Goal: Task Accomplishment & Management: Use online tool/utility

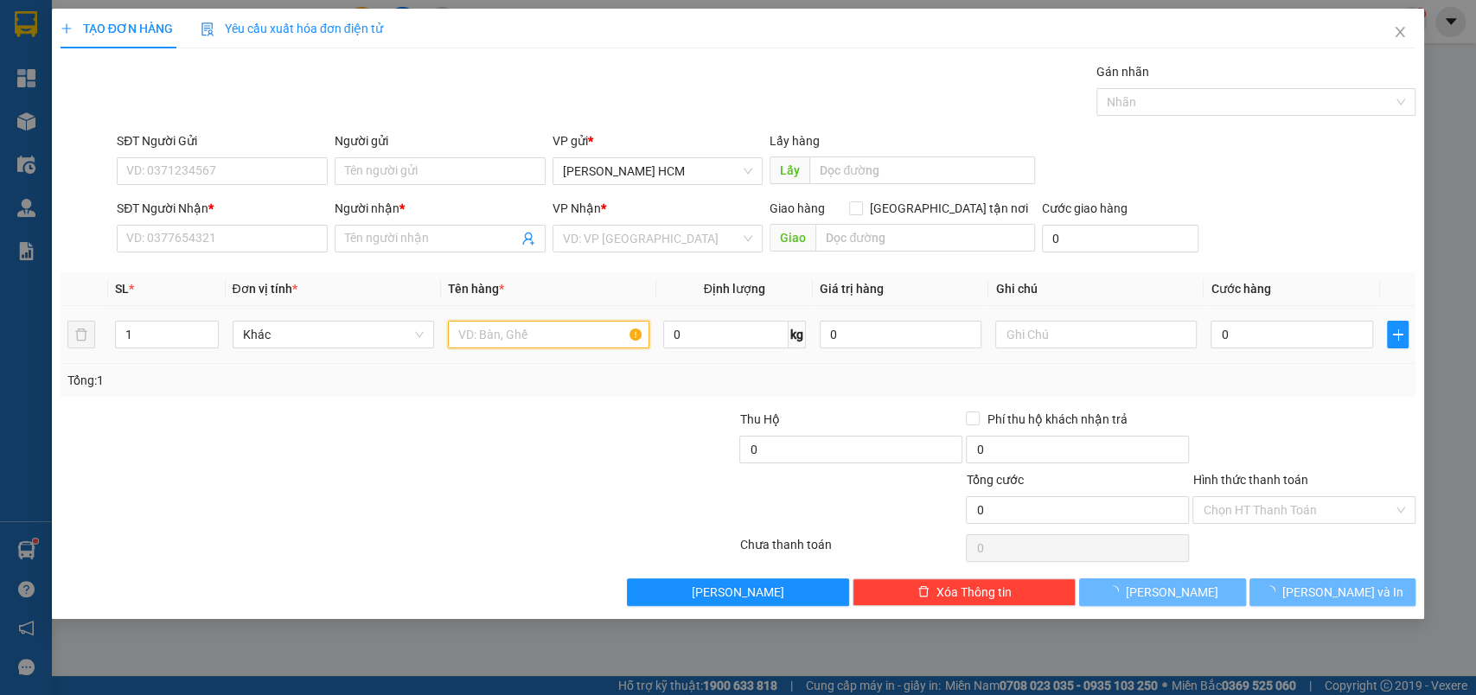
click at [500, 342] on input "text" at bounding box center [548, 335] width 201 height 28
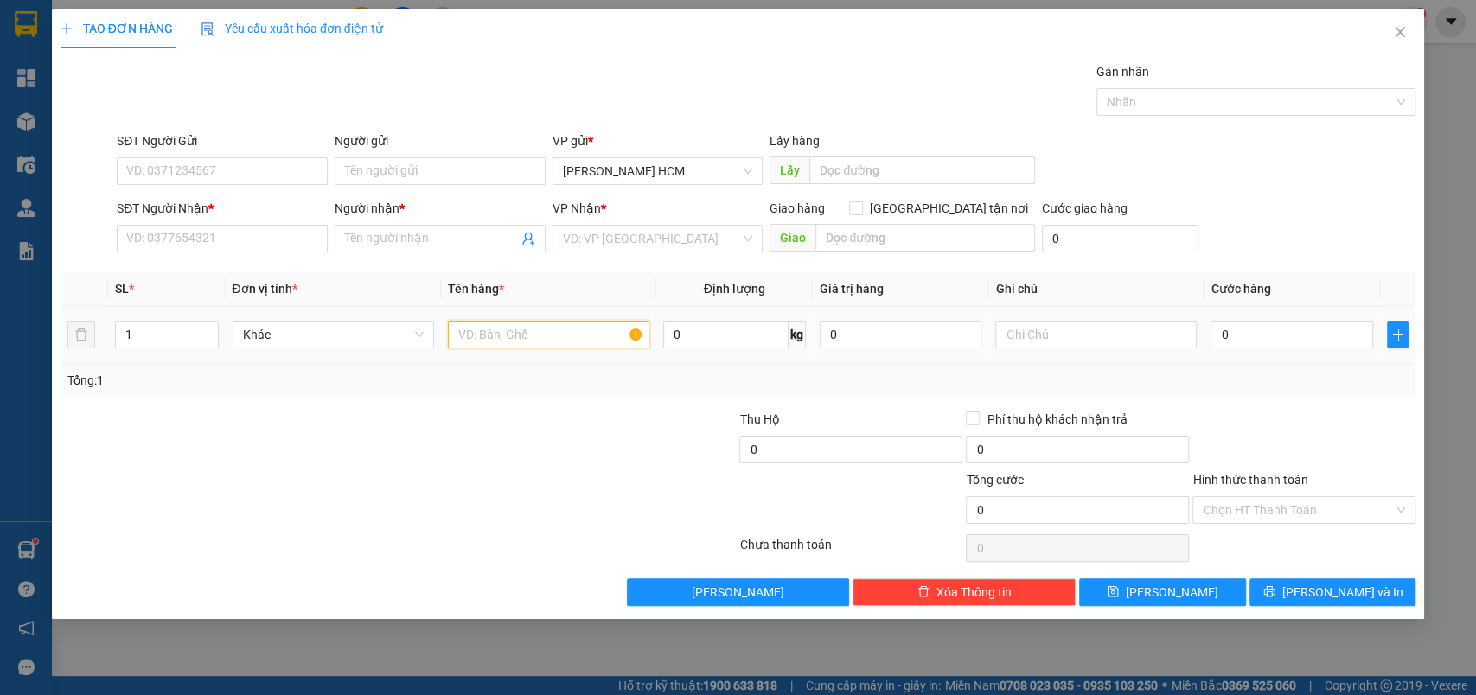
type input "R"
type input "THÙNG"
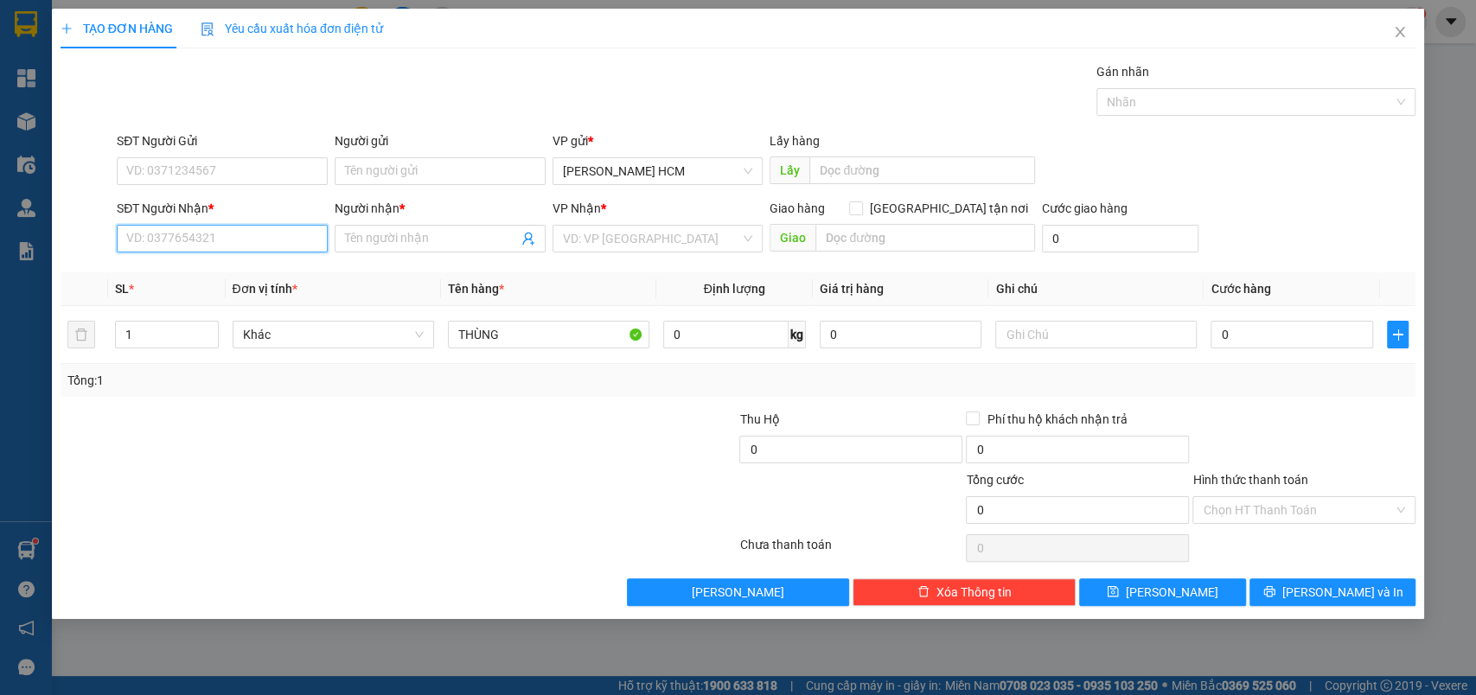
click at [150, 240] on input "SĐT Người Nhận *" at bounding box center [222, 239] width 211 height 28
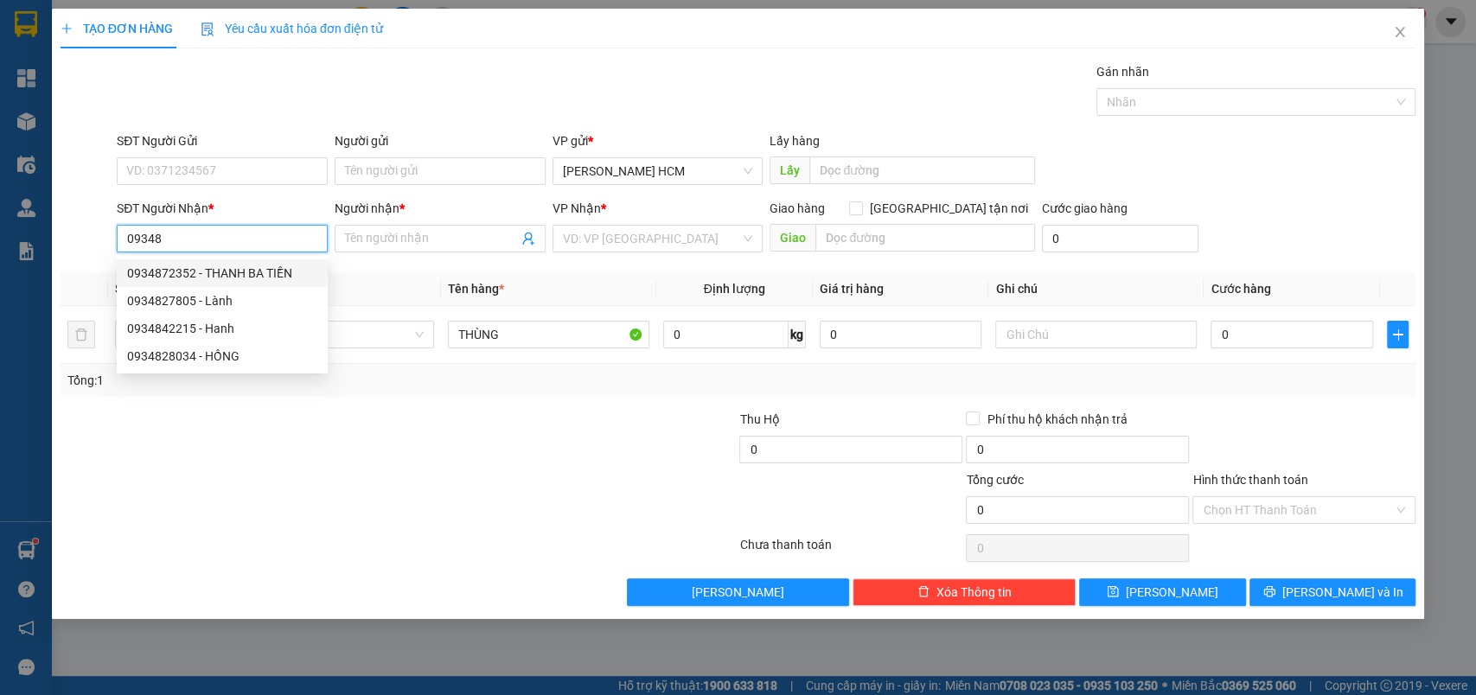
click at [156, 266] on div "0934872352 - THANH BA TIỀN" at bounding box center [222, 273] width 190 height 19
type input "0934872352"
type input "THANH BA TIỀN"
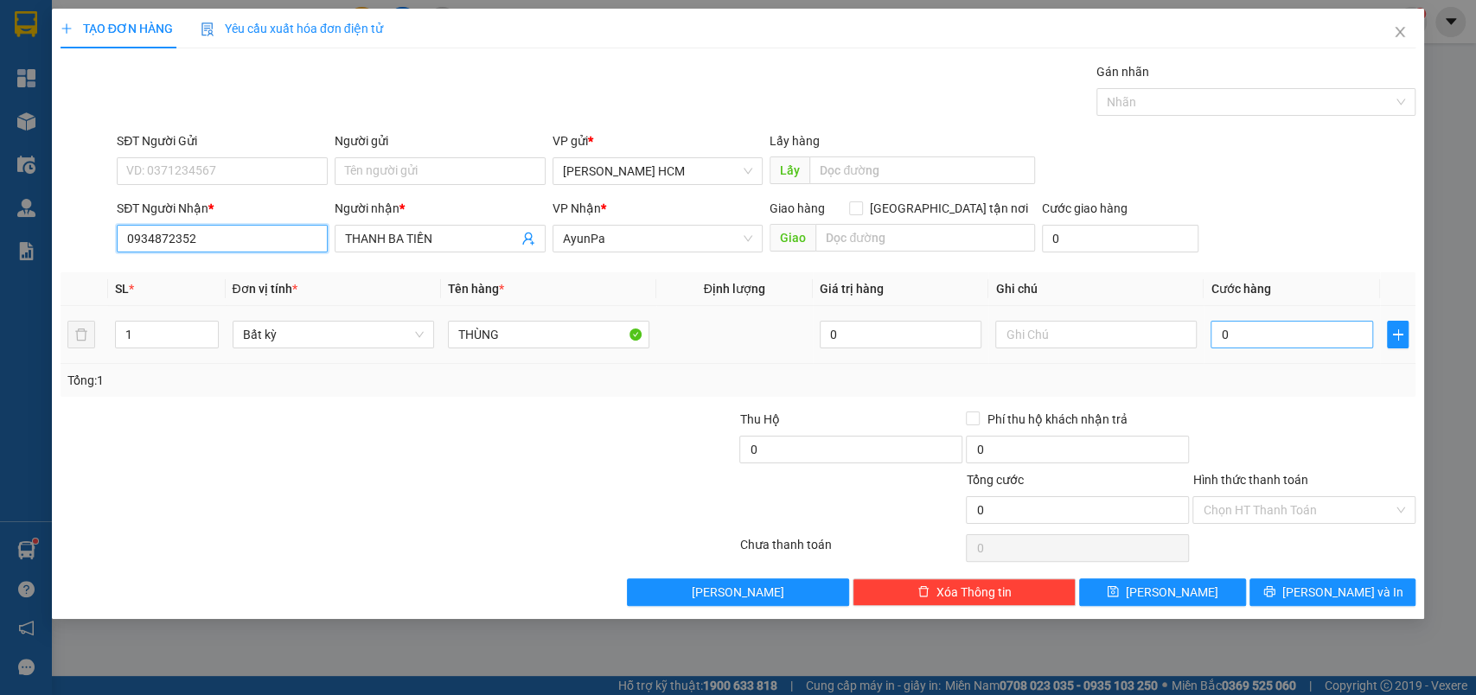
type input "0934872352"
click at [1292, 347] on input "0" at bounding box center [1291, 335] width 163 height 28
type input "007"
type input "7"
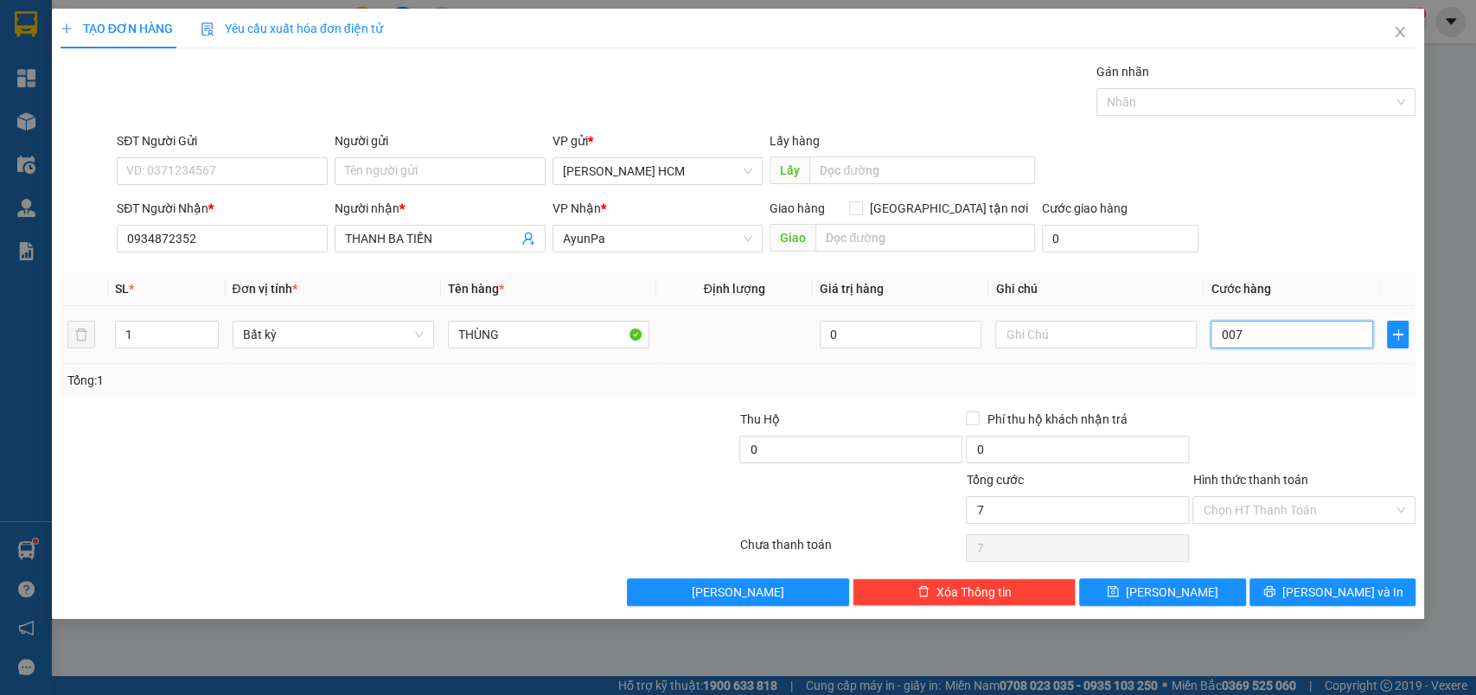
type input "0.070"
type input "70"
click at [1321, 394] on div "Tổng: 1" at bounding box center [739, 380] width 1356 height 33
type input "70.000"
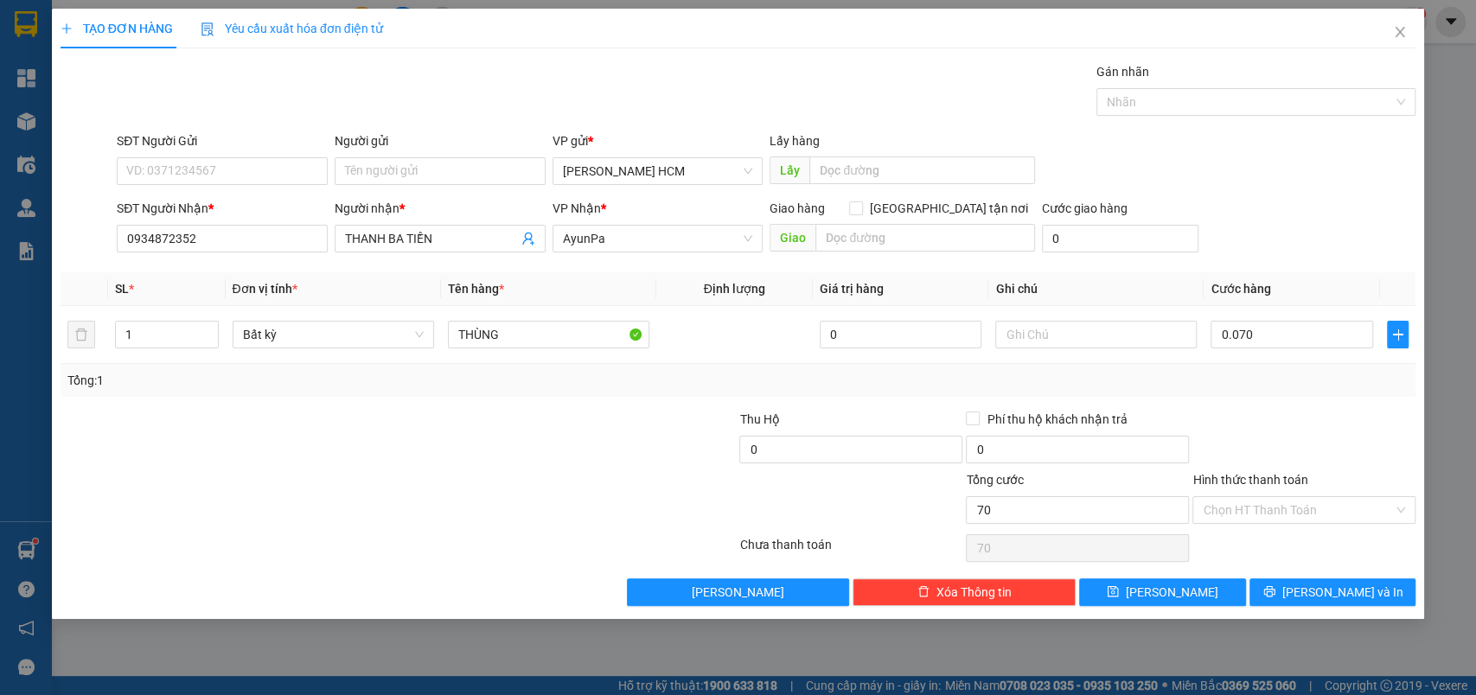
type input "70.000"
click at [1210, 594] on button "[PERSON_NAME]" at bounding box center [1162, 592] width 166 height 28
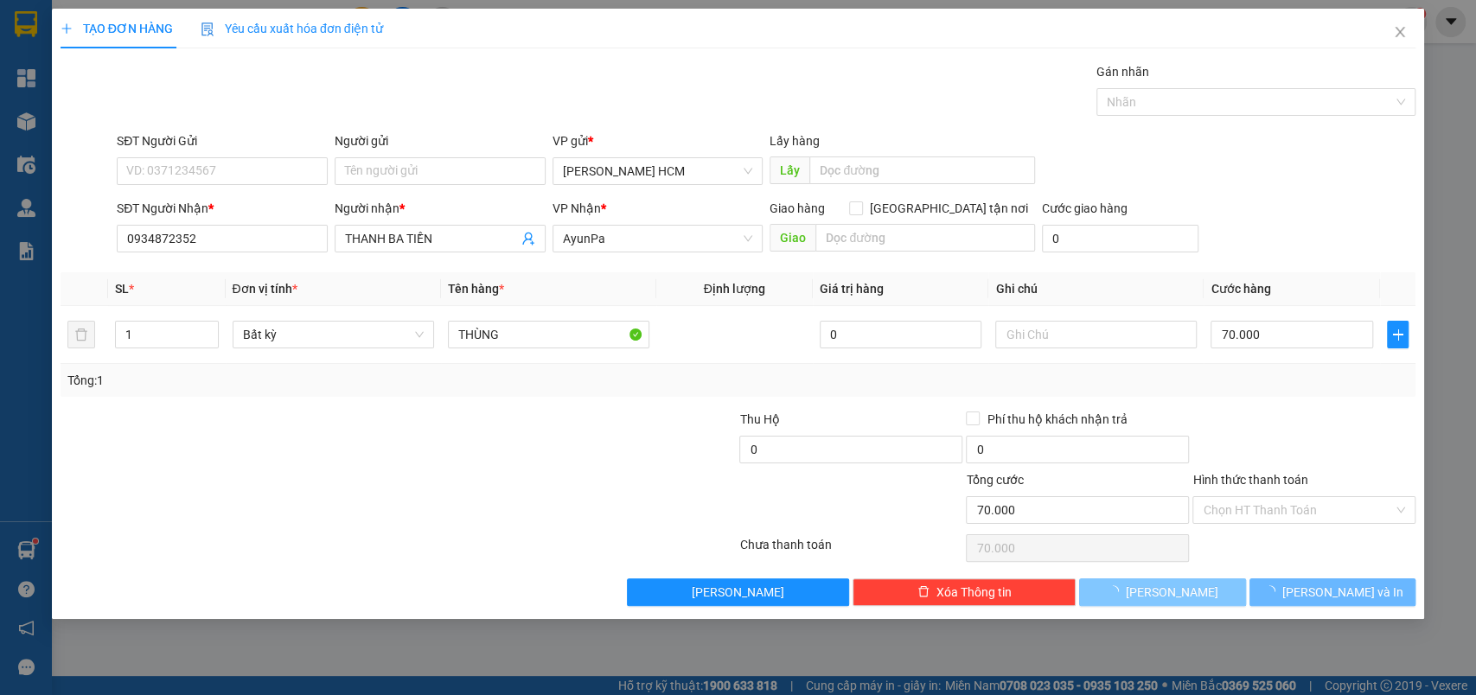
type input "0"
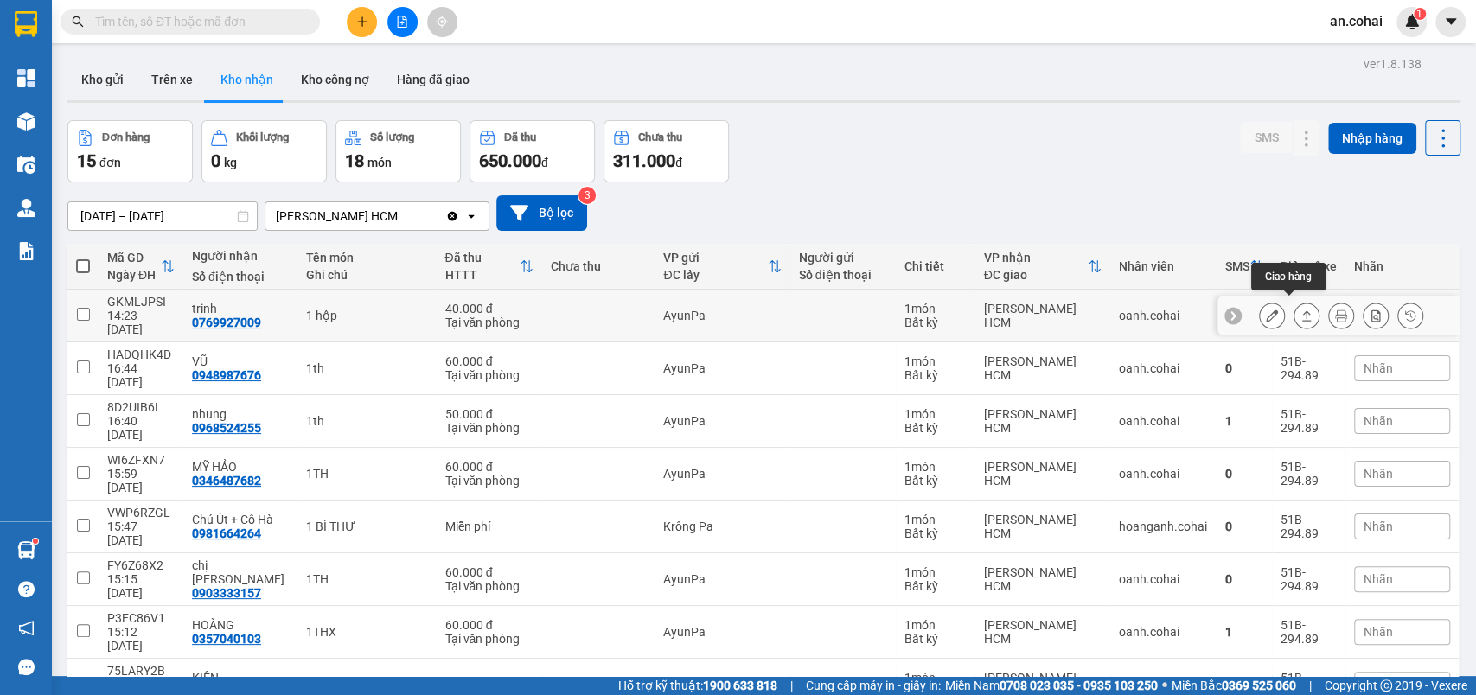
click at [1294, 310] on button at bounding box center [1306, 316] width 24 height 30
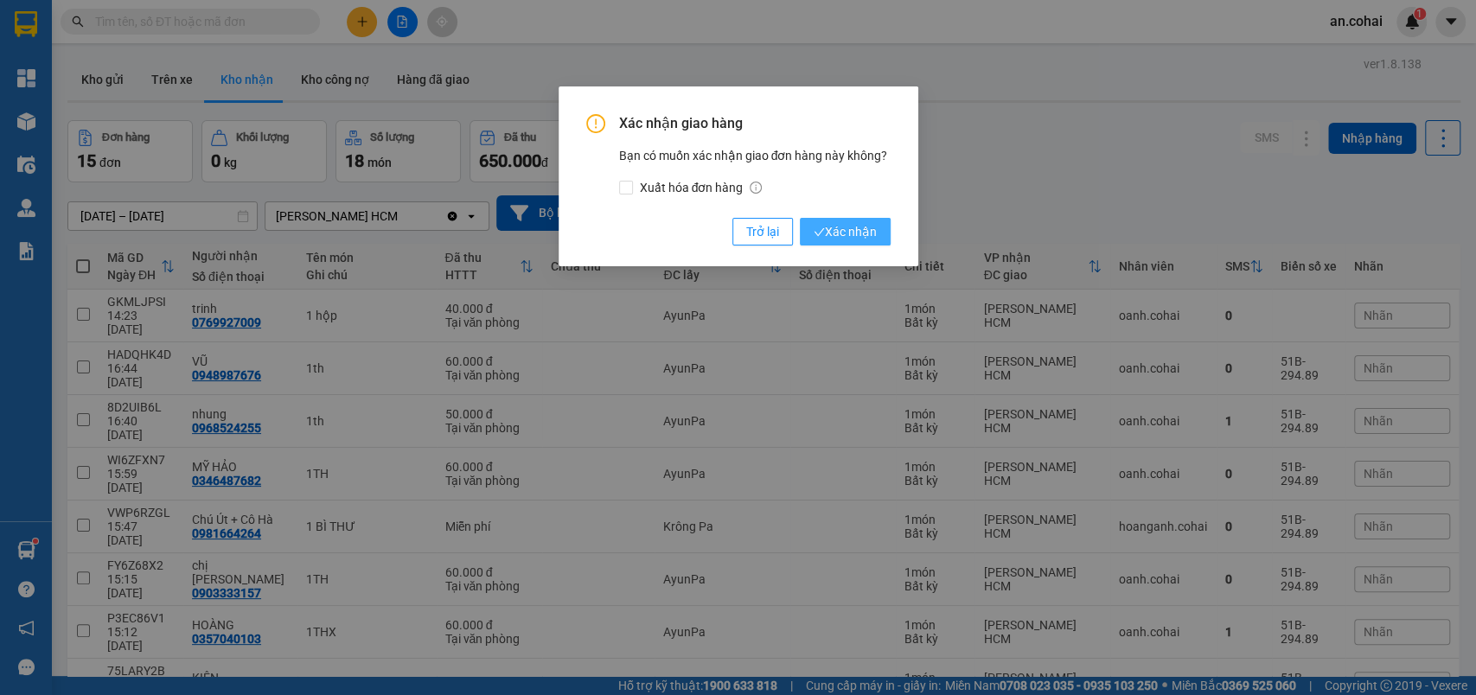
click at [840, 231] on span "Xác nhận" at bounding box center [845, 231] width 63 height 19
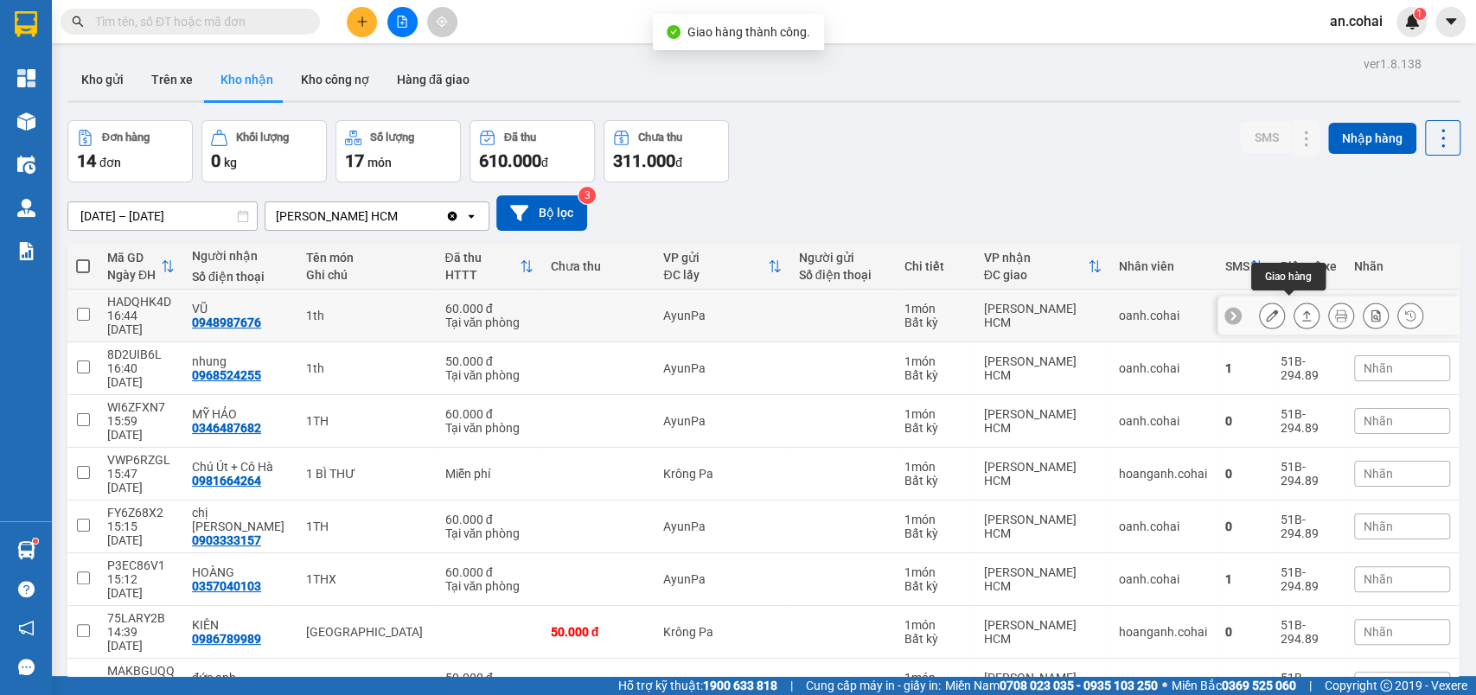
click at [1294, 301] on button at bounding box center [1306, 316] width 24 height 30
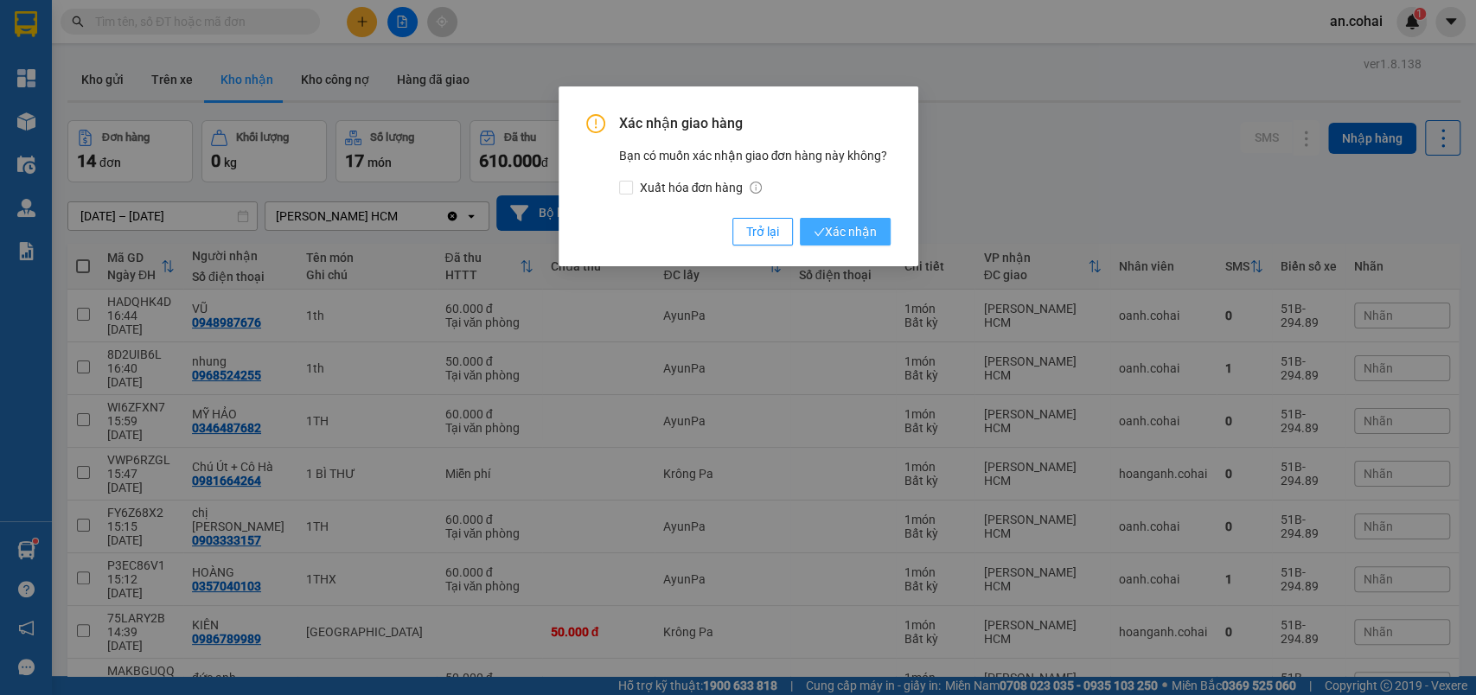
click at [819, 231] on icon "check" at bounding box center [819, 232] width 11 height 11
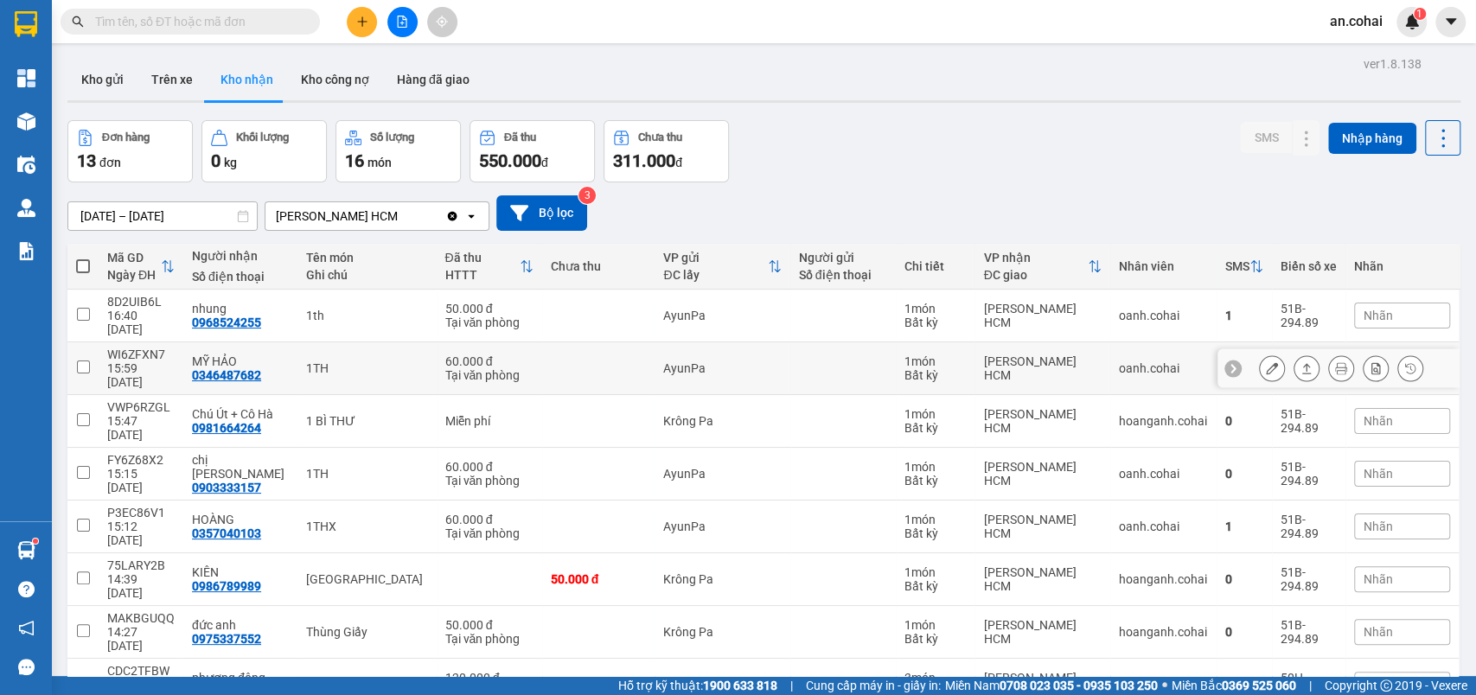
click at [1300, 362] on icon at bounding box center [1306, 368] width 12 height 12
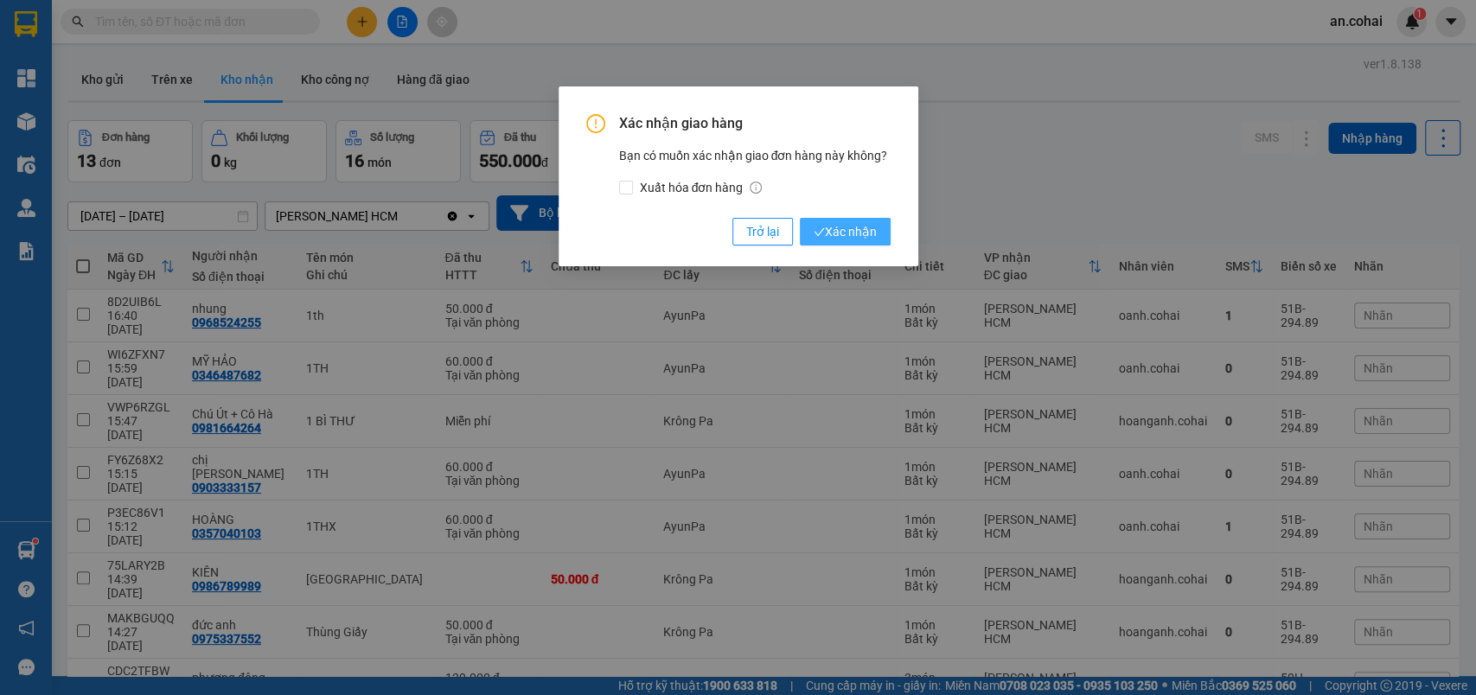
click at [835, 220] on button "Xác nhận" at bounding box center [845, 232] width 91 height 28
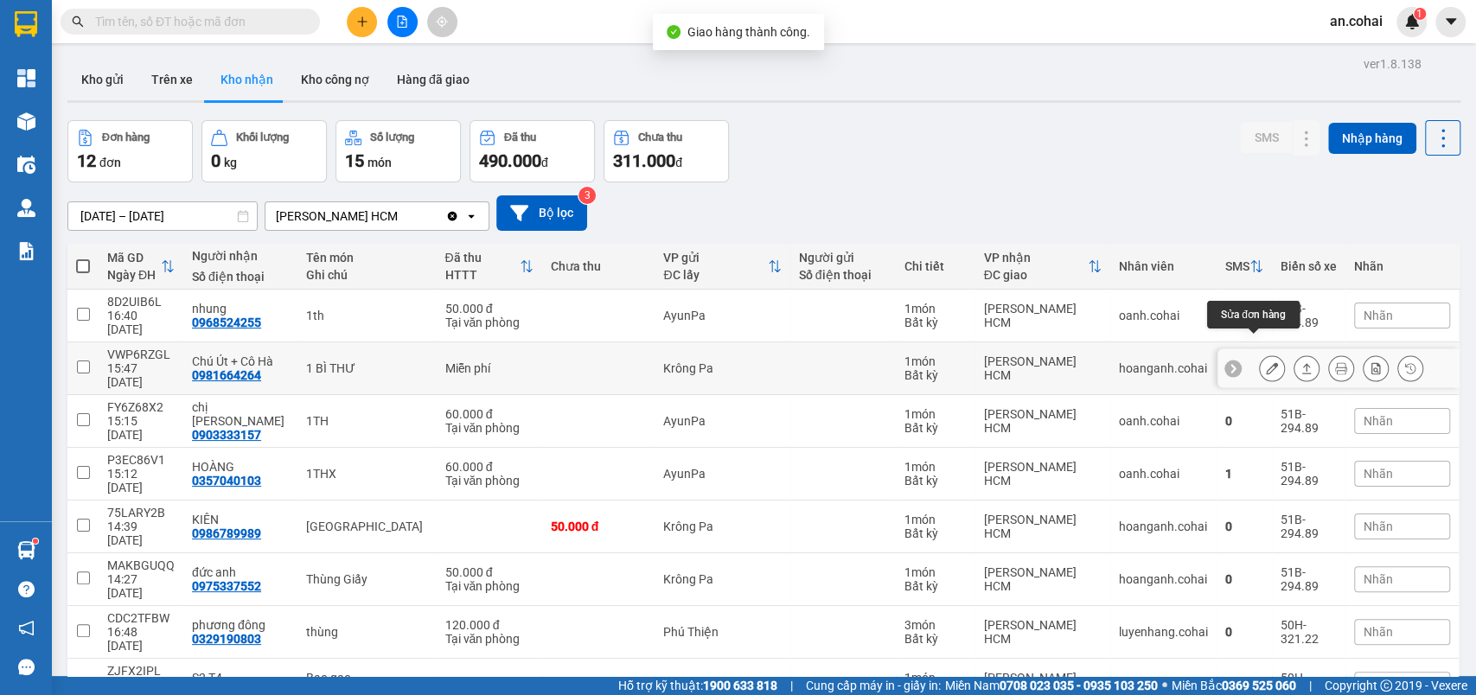
click at [1300, 362] on icon at bounding box center [1306, 368] width 12 height 12
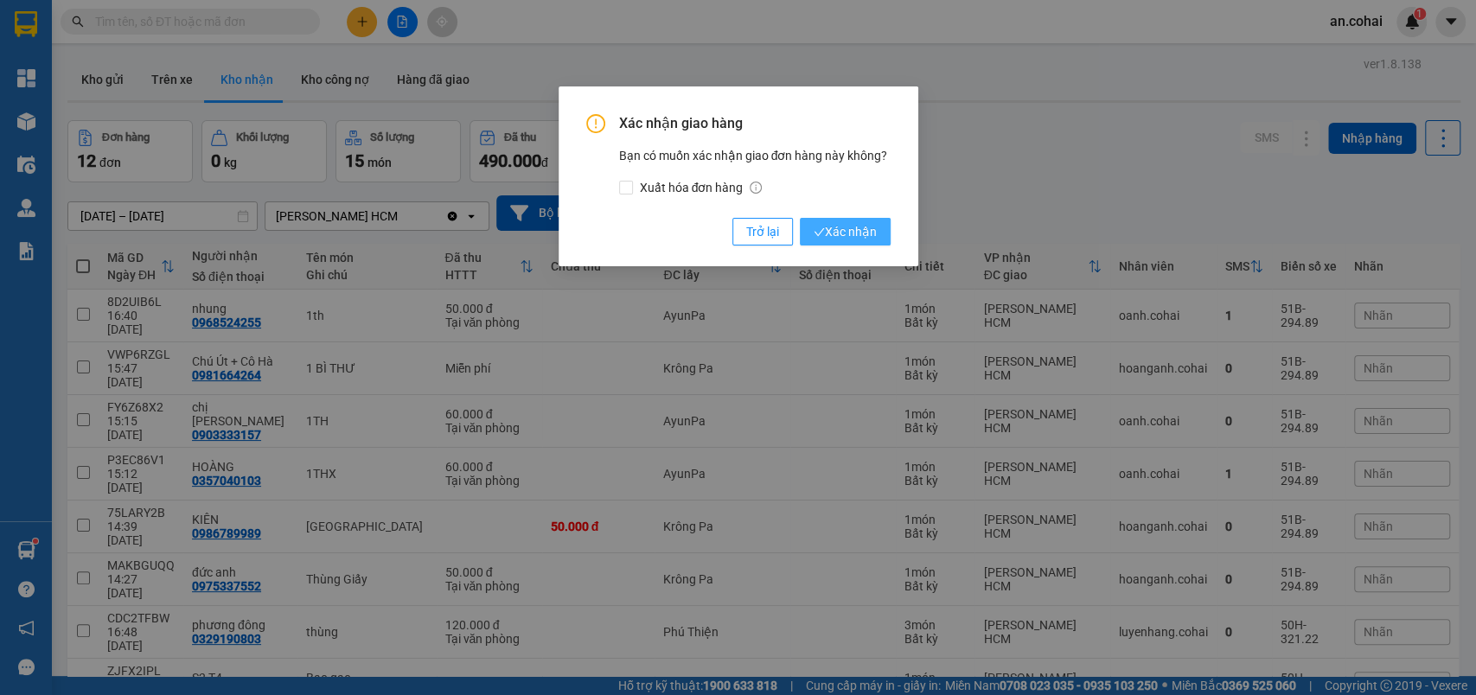
click at [864, 221] on button "Xác nhận" at bounding box center [845, 232] width 91 height 28
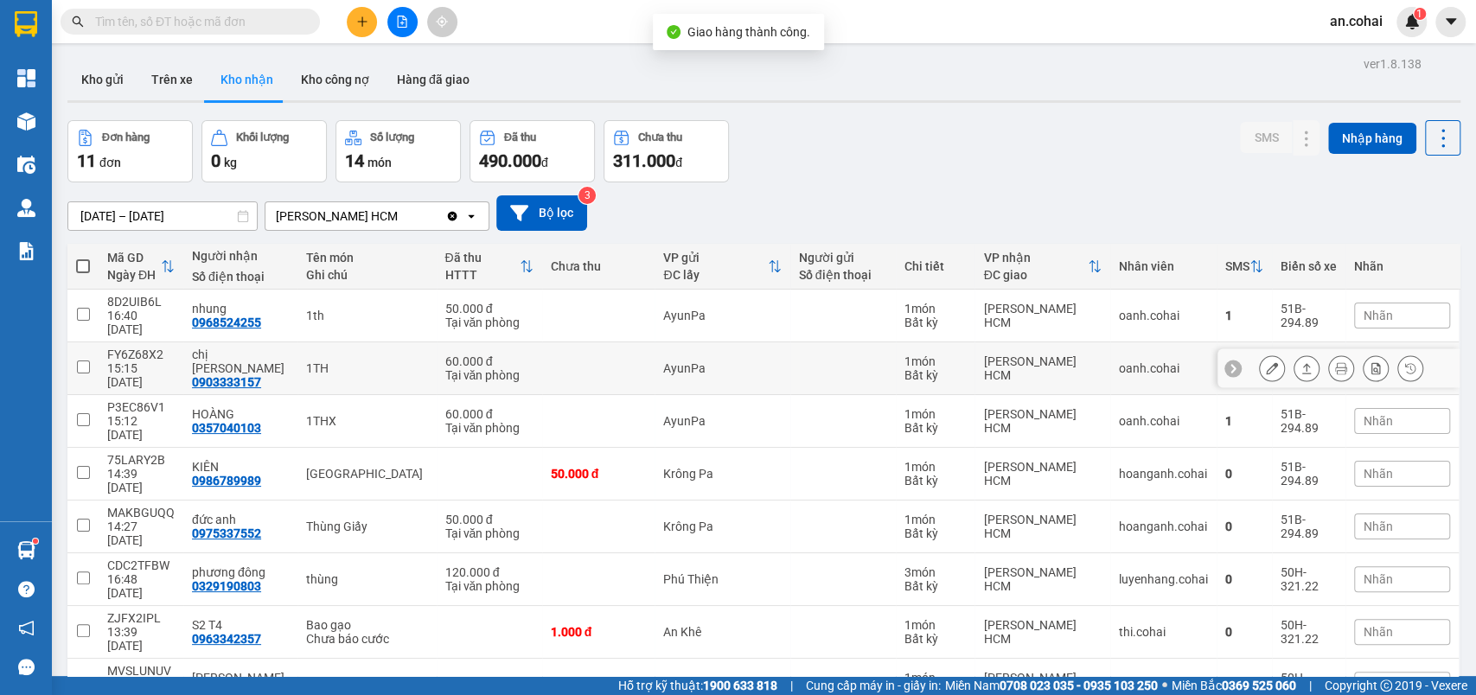
click at [1300, 362] on icon at bounding box center [1306, 368] width 12 height 12
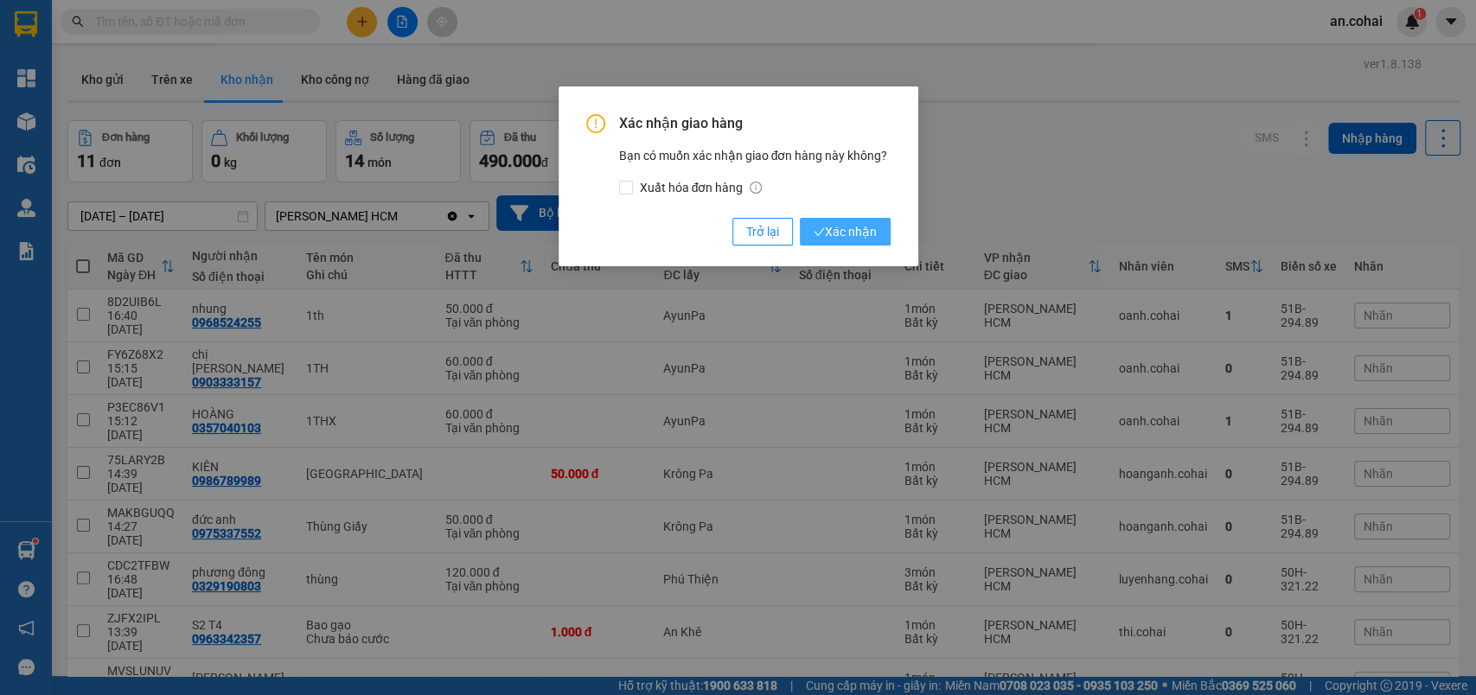
click at [839, 245] on button "Xác nhận" at bounding box center [845, 232] width 91 height 28
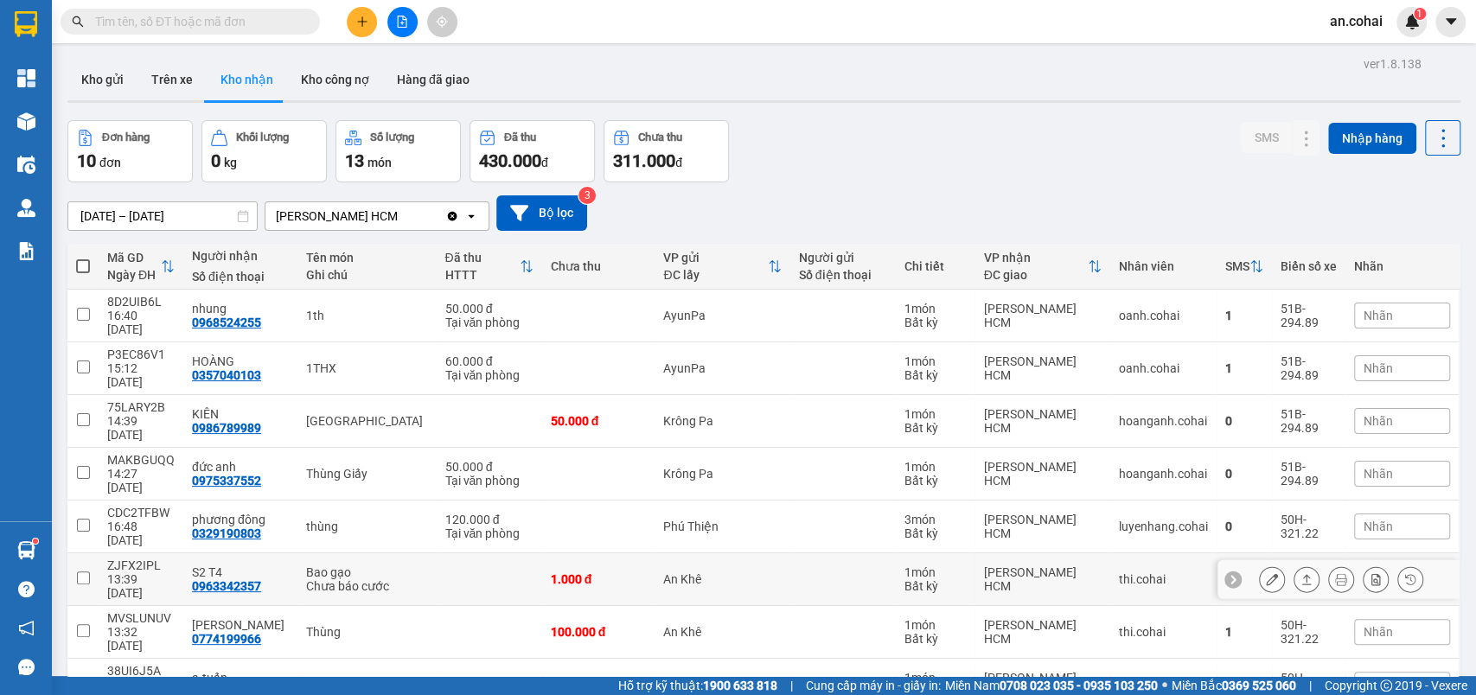
click at [1259, 566] on div at bounding box center [1272, 579] width 26 height 26
click at [1266, 573] on icon at bounding box center [1272, 579] width 12 height 12
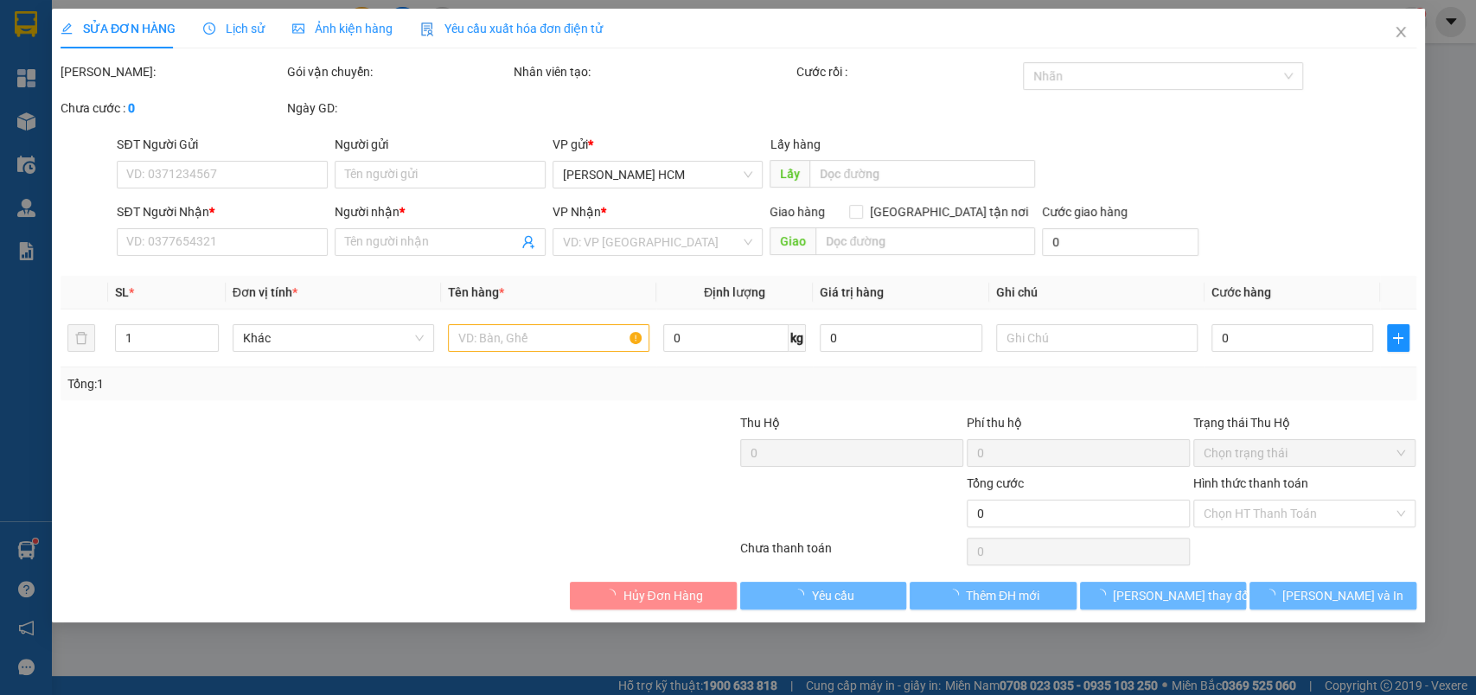
type input "0963342357"
type input "S2 T4"
type input "1.000"
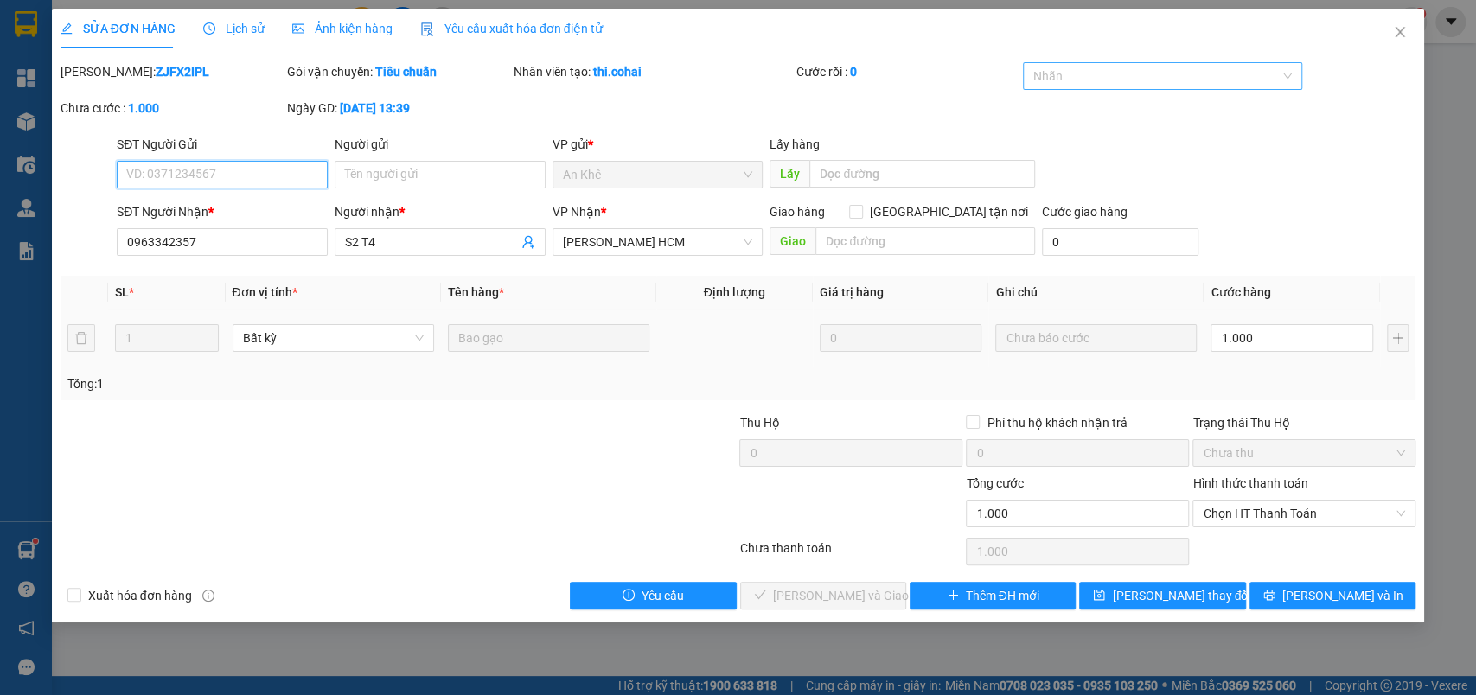
click at [1043, 68] on div at bounding box center [1153, 76] width 253 height 21
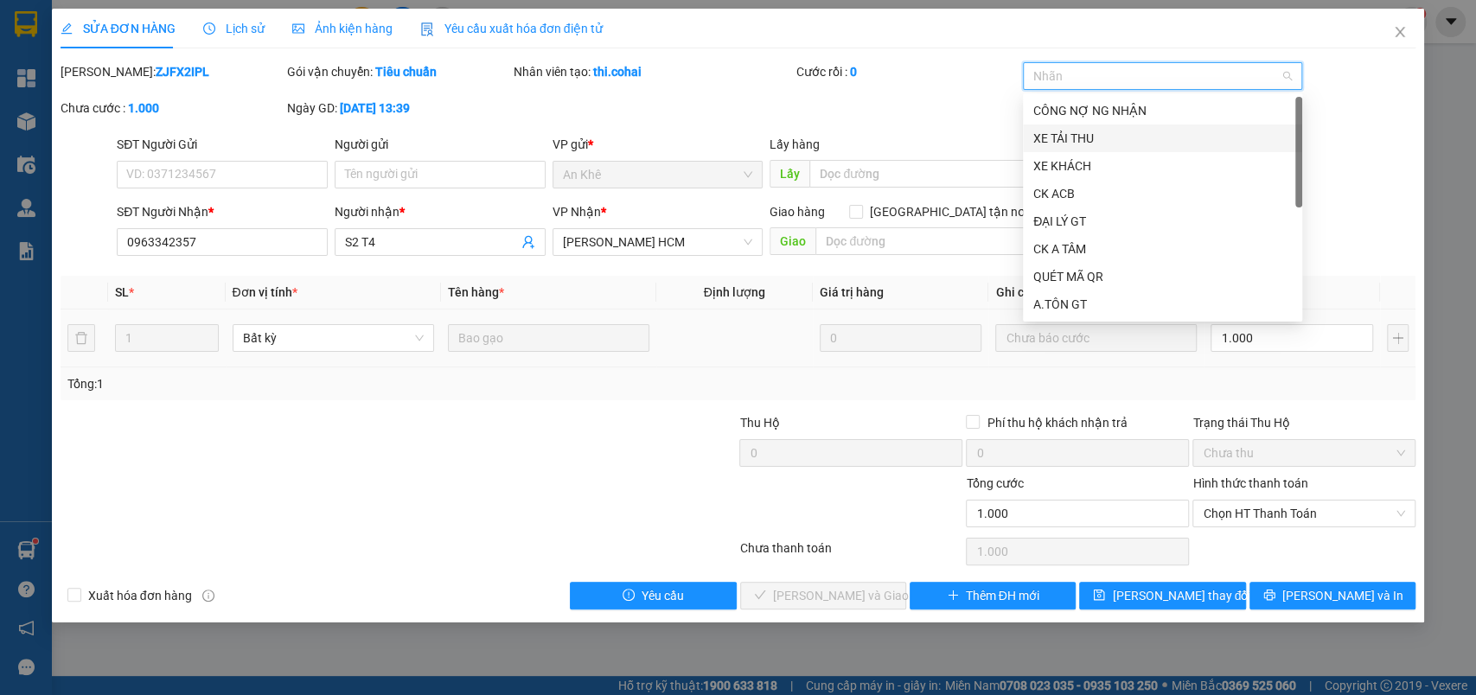
click at [1065, 164] on div "XE KHÁCH" at bounding box center [1162, 165] width 259 height 19
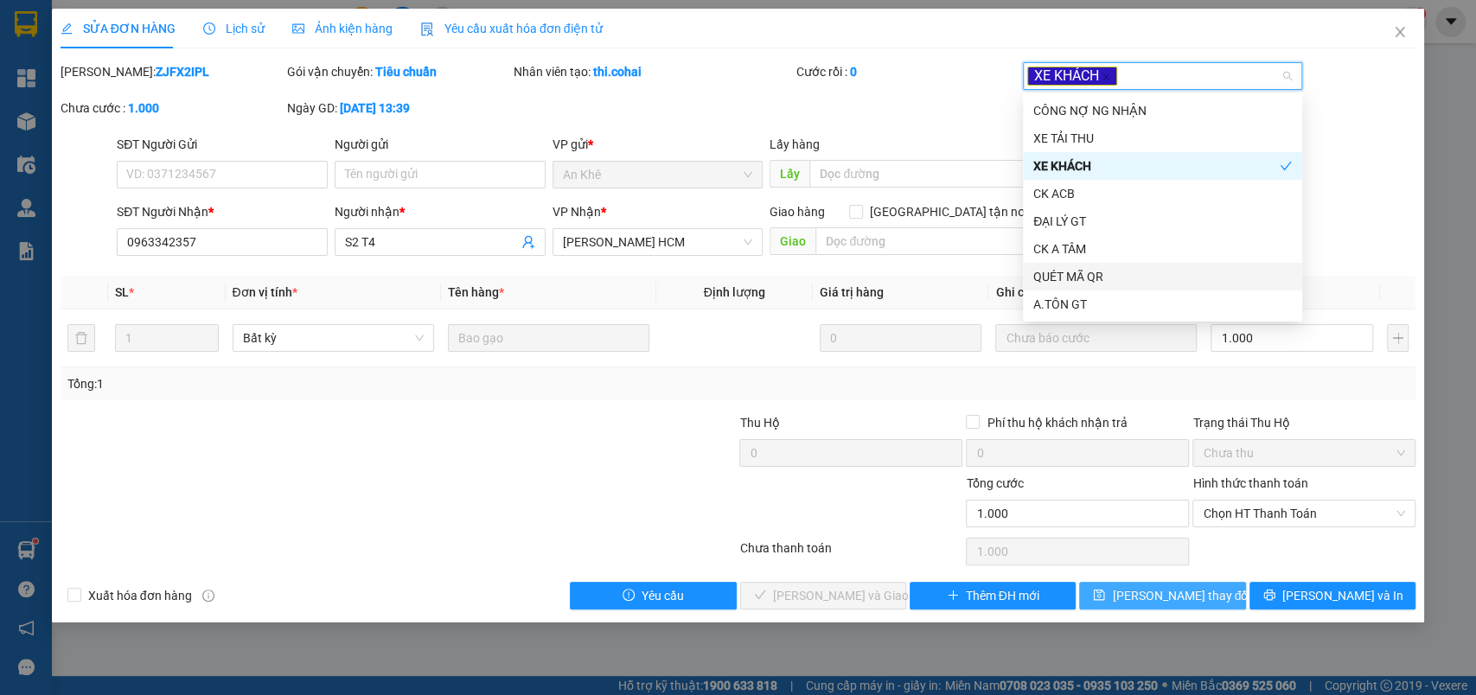
click at [1116, 597] on button "[PERSON_NAME] thay đổi" at bounding box center [1162, 596] width 166 height 28
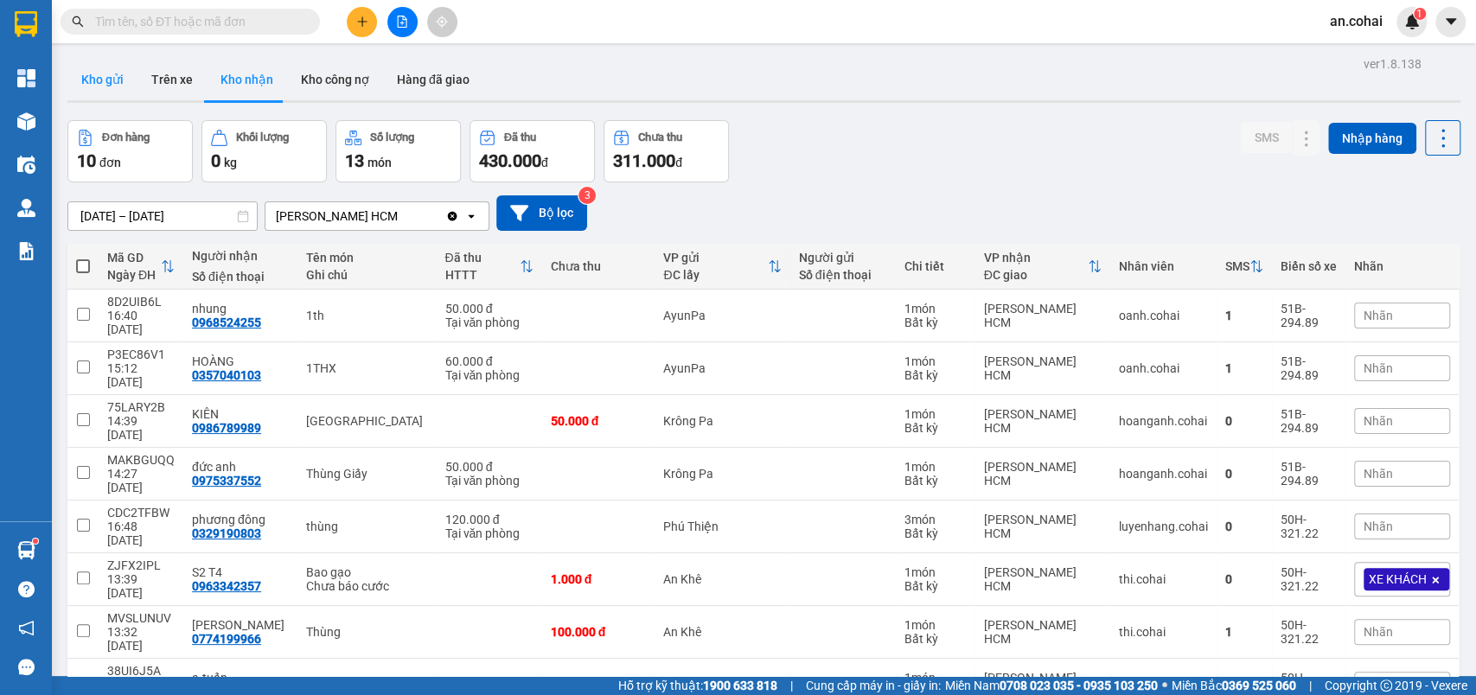
click at [131, 80] on button "Kho gửi" at bounding box center [102, 80] width 70 height 42
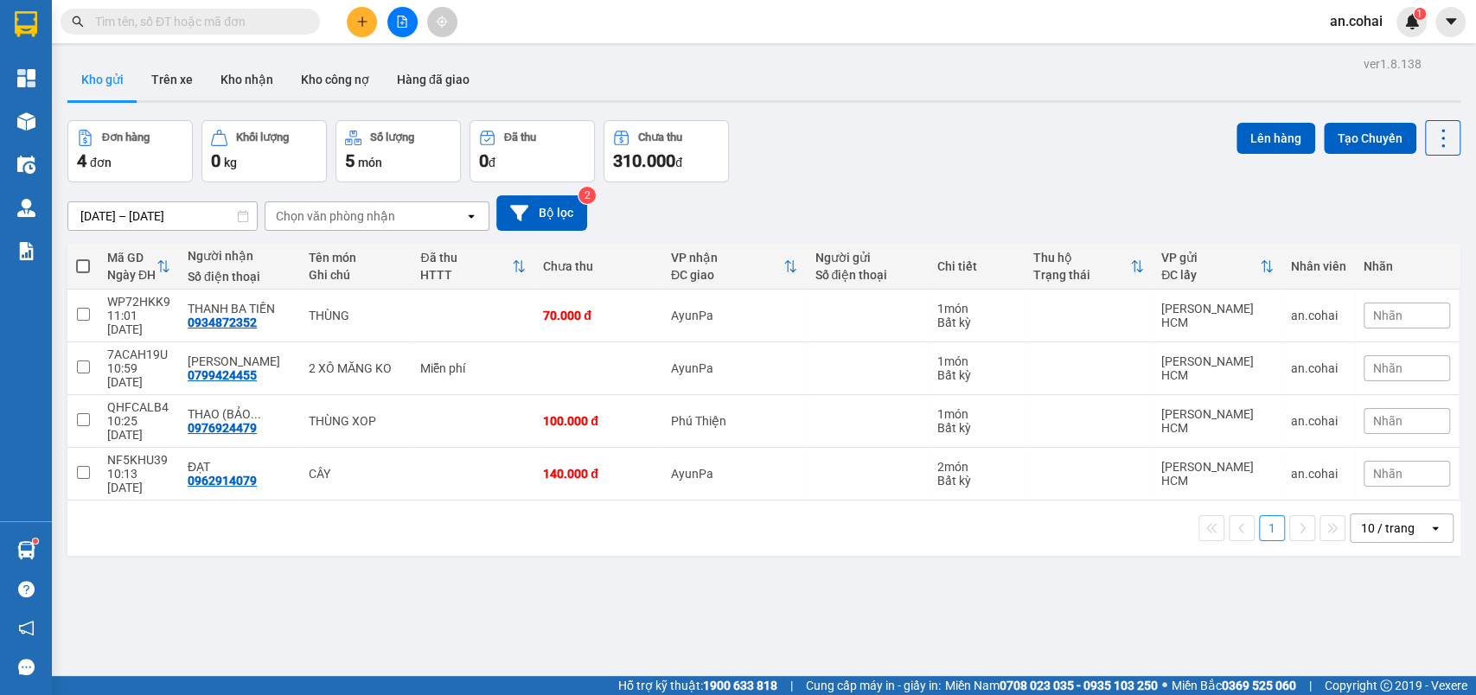
click at [863, 121] on div "Đơn hàng 4 đơn Khối lượng 0 kg Số lượng 5 món Đã thu 0 đ Chưa thu 310.000 đ Lên…" at bounding box center [763, 151] width 1393 height 62
click at [244, 80] on button "Kho nhận" at bounding box center [247, 80] width 80 height 42
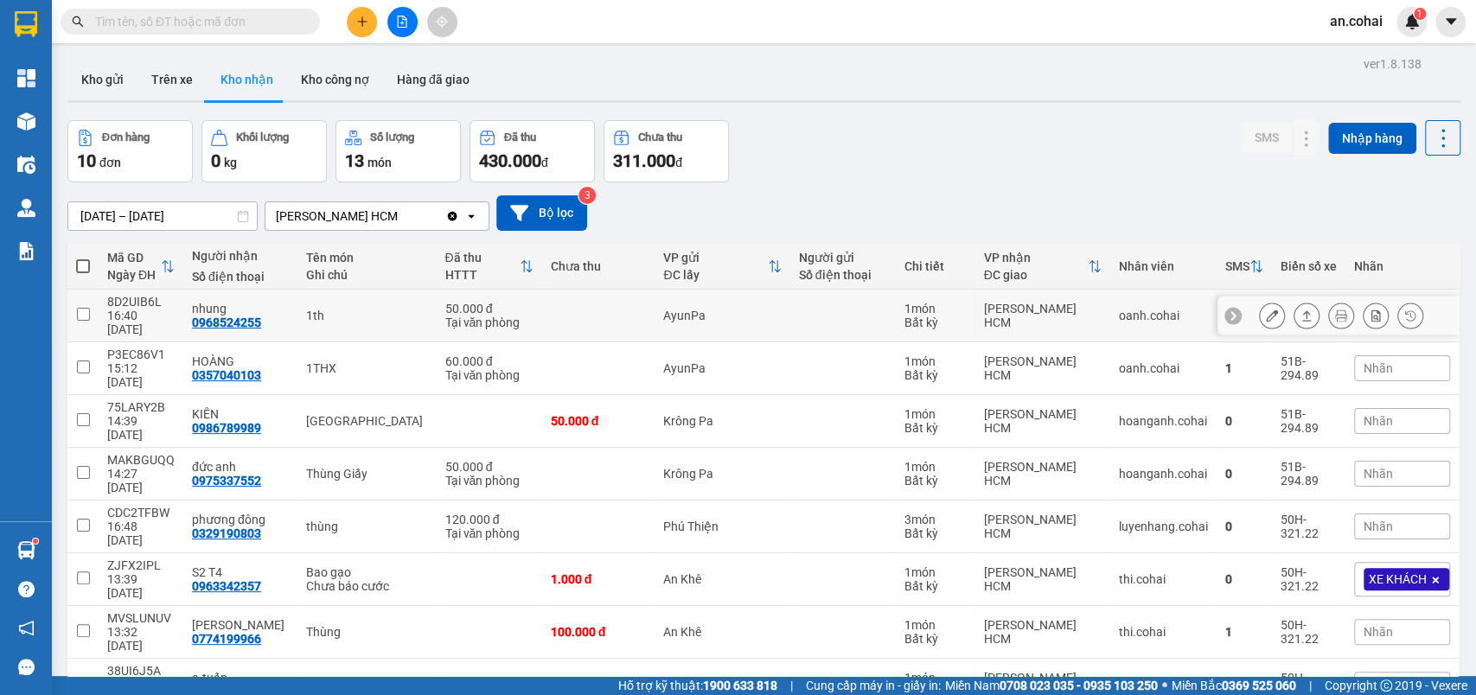
click at [1294, 316] on button at bounding box center [1306, 316] width 24 height 30
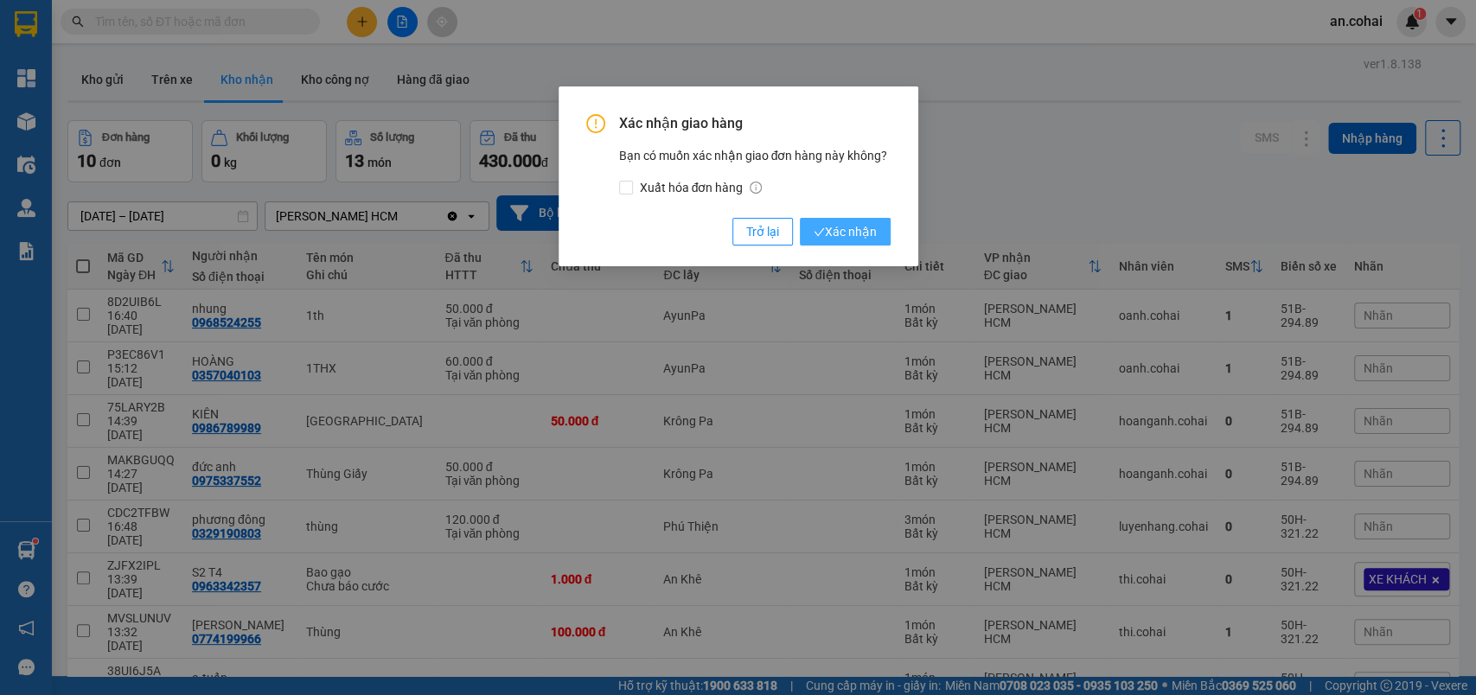
click at [838, 226] on span "Xác nhận" at bounding box center [845, 231] width 63 height 19
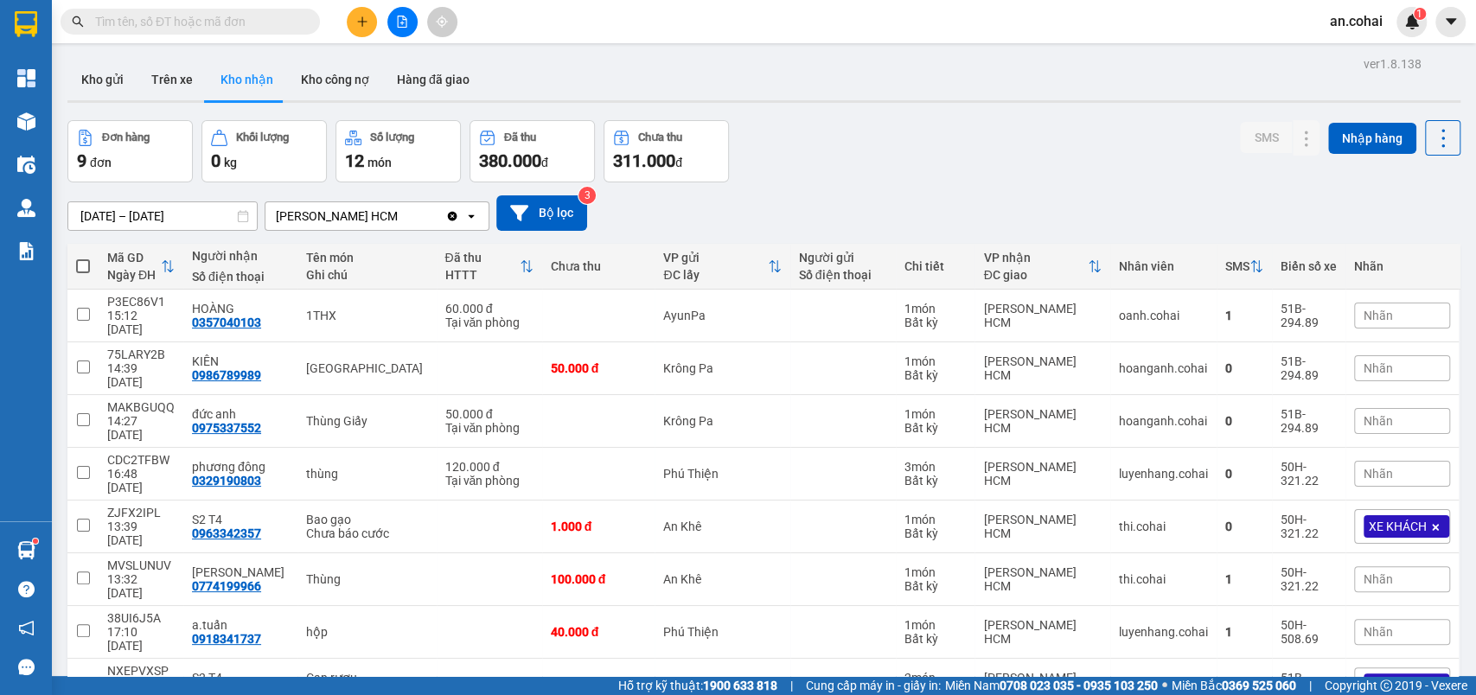
click at [782, 156] on div "Đơn hàng 9 đơn Khối lượng 0 kg Số lượng 12 món Đã thu 380.000 đ Chưa thu 311.00…" at bounding box center [763, 151] width 1393 height 62
